Goal: Task Accomplishment & Management: Use online tool/utility

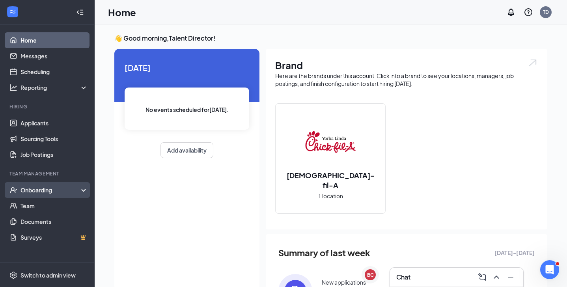
click at [48, 194] on div "Onboarding" at bounding box center [47, 190] width 95 height 16
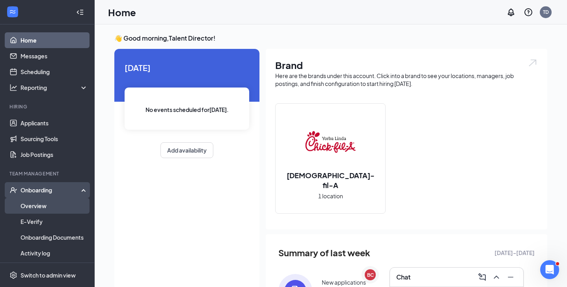
click at [50, 208] on link "Overview" at bounding box center [53, 206] width 67 height 16
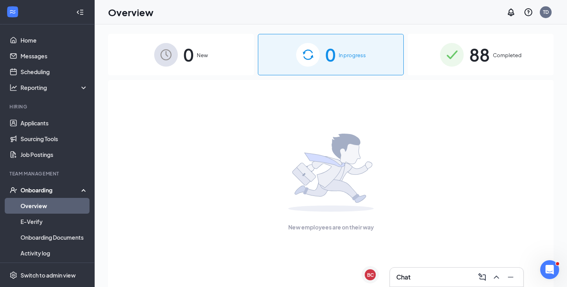
click at [483, 61] on span "88" at bounding box center [479, 54] width 20 height 27
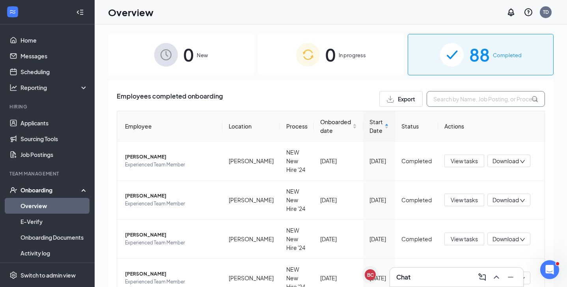
click at [467, 101] on input "text" at bounding box center [485, 99] width 118 height 16
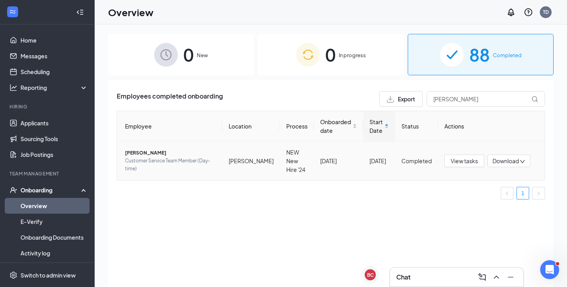
click at [162, 149] on span "[PERSON_NAME]" at bounding box center [170, 153] width 91 height 8
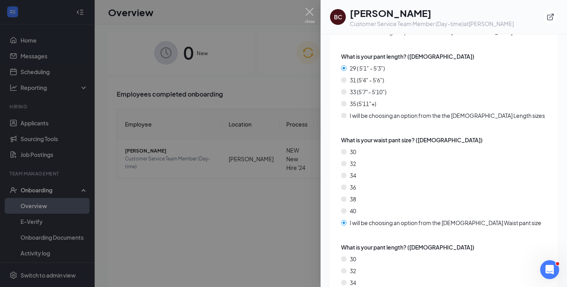
scroll to position [1444, 0]
click at [307, 11] on img at bounding box center [310, 15] width 10 height 15
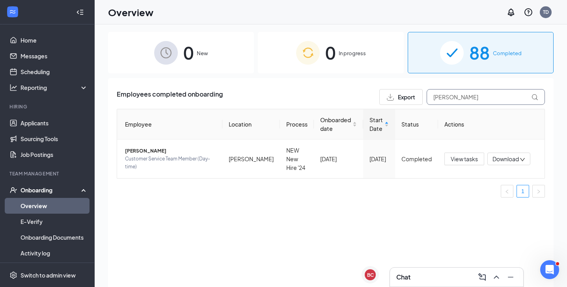
drag, startPoint x: 468, startPoint y: 99, endPoint x: 385, endPoint y: 98, distance: 82.4
click at [385, 98] on div "Export [PERSON_NAME]" at bounding box center [462, 97] width 166 height 16
type input "salvador"
click at [162, 151] on span "[PERSON_NAME]" at bounding box center [170, 155] width 91 height 8
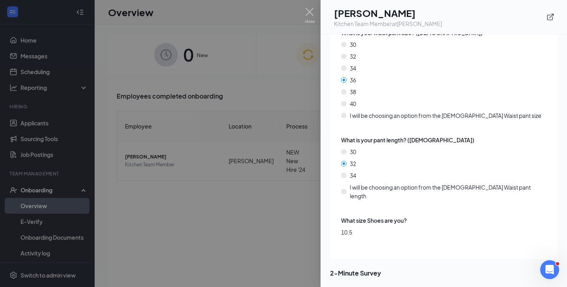
scroll to position [7, 0]
